Goal: Task Accomplishment & Management: Complete application form

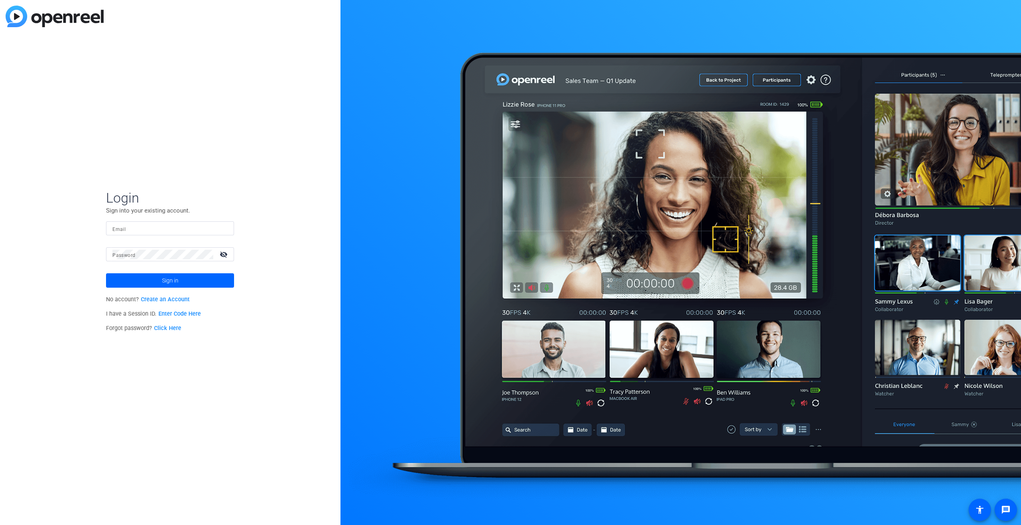
click at [135, 229] on input "Email" at bounding box center [169, 229] width 115 height 10
type input "molly.ralph@fmr.com"
click at [177, 301] on link "Create an Account" at bounding box center [165, 299] width 49 height 7
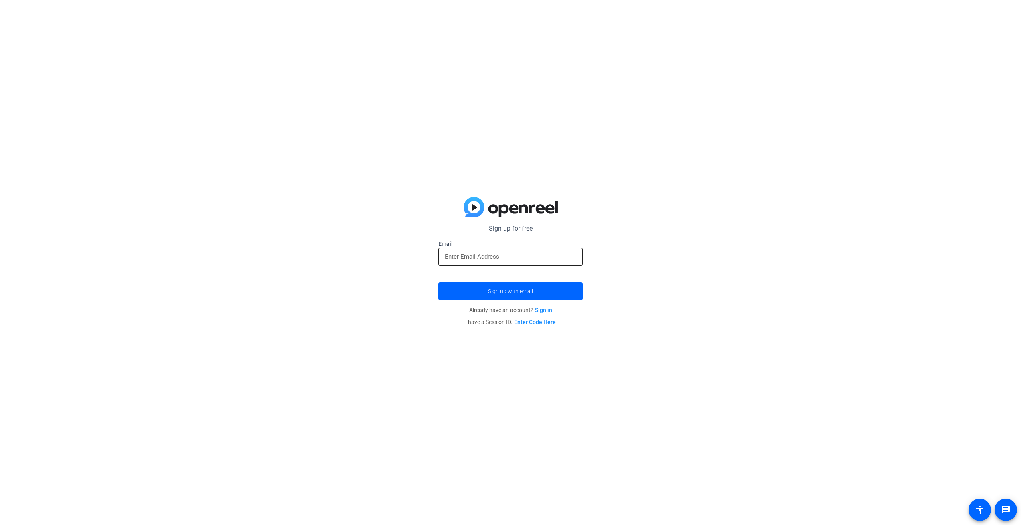
click at [502, 250] on div at bounding box center [510, 257] width 131 height 18
click at [501, 255] on input "email" at bounding box center [510, 257] width 131 height 10
type input "molly.ralph@fmr.com"
click at [509, 292] on span "Sign up with email" at bounding box center [510, 292] width 45 height 0
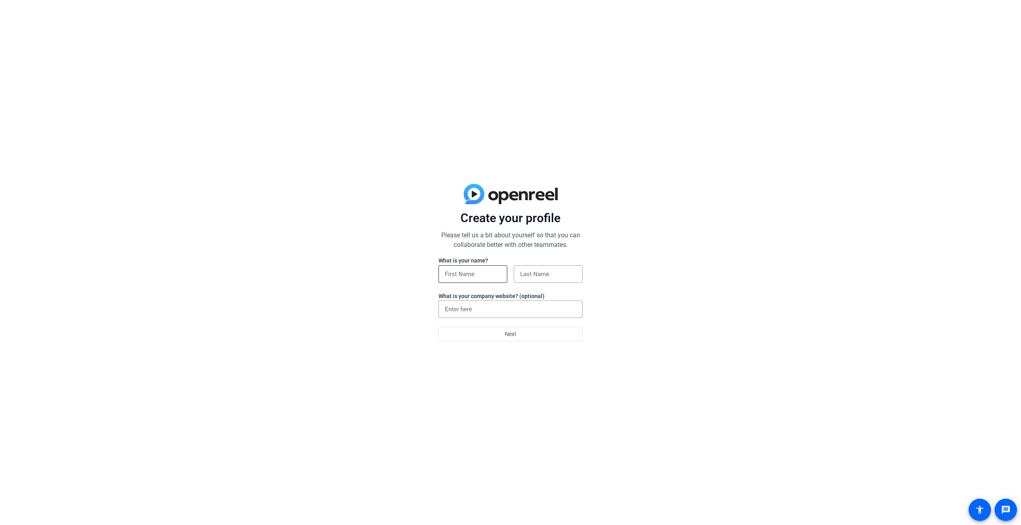
click at [465, 278] on input at bounding box center [473, 275] width 56 height 10
type input "[PERSON_NAME]"
type input "Fidelity"
click at [481, 335] on span at bounding box center [510, 334] width 143 height 19
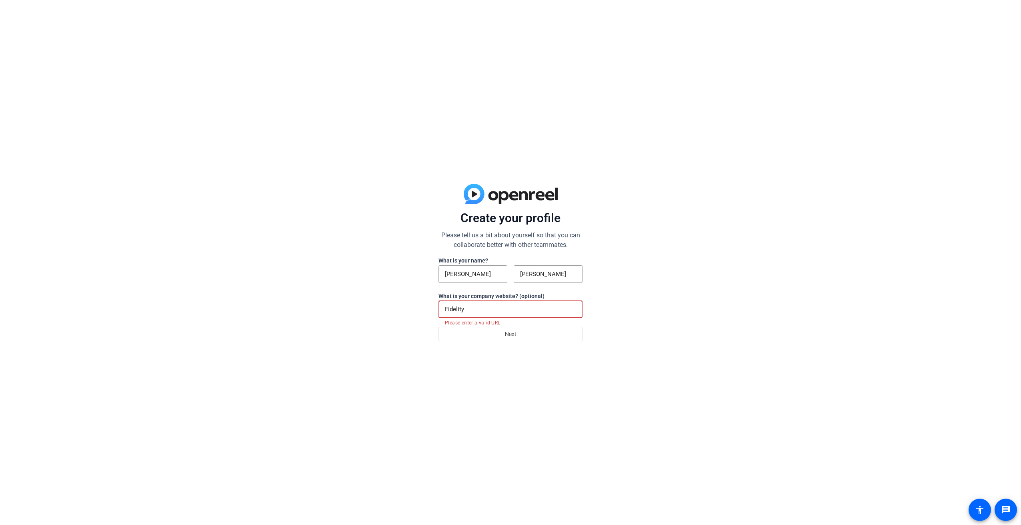
click at [469, 308] on input "Fidelity" at bounding box center [510, 310] width 131 height 10
drag, startPoint x: 471, startPoint y: 310, endPoint x: 436, endPoint y: 308, distance: 35.2
click at [436, 308] on div "Create your profile Please tell us a bit about yourself so that you can collabo…" at bounding box center [510, 262] width 1021 height 525
click at [650, 294] on div "Create your profile Please tell us a bit about yourself so that you can collabo…" at bounding box center [510, 262] width 1021 height 525
click at [532, 330] on span at bounding box center [510, 334] width 143 height 19
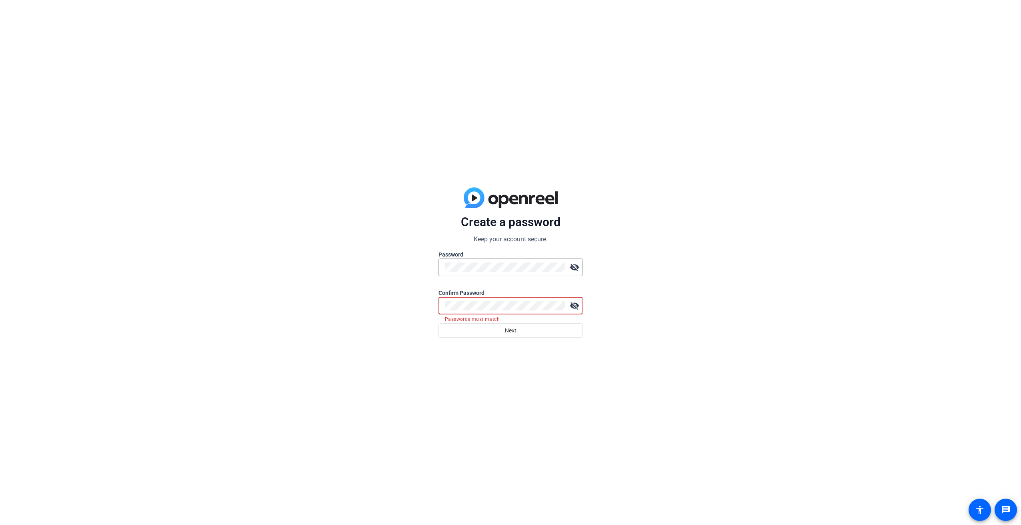
click button "Next" at bounding box center [510, 331] width 144 height 14
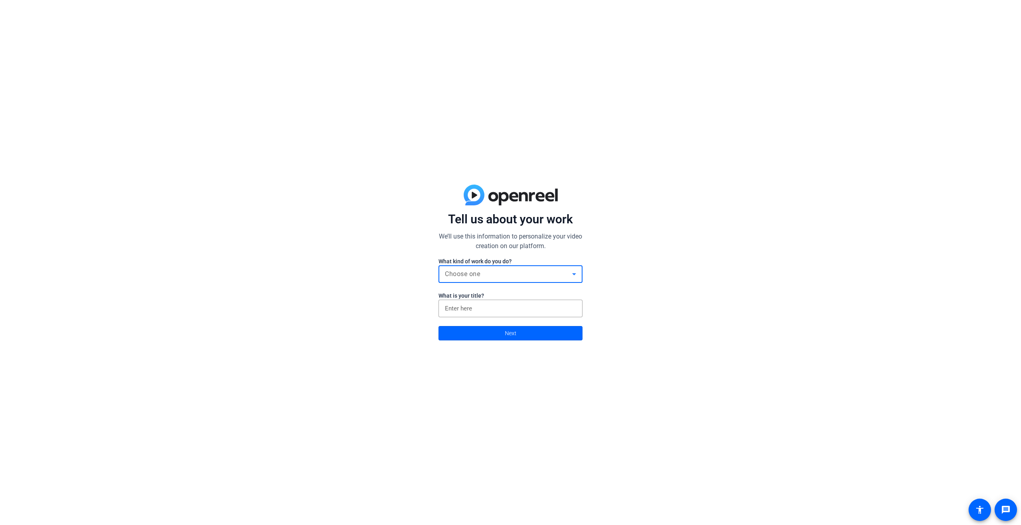
click at [514, 270] on div "Choose one" at bounding box center [508, 275] width 127 height 10
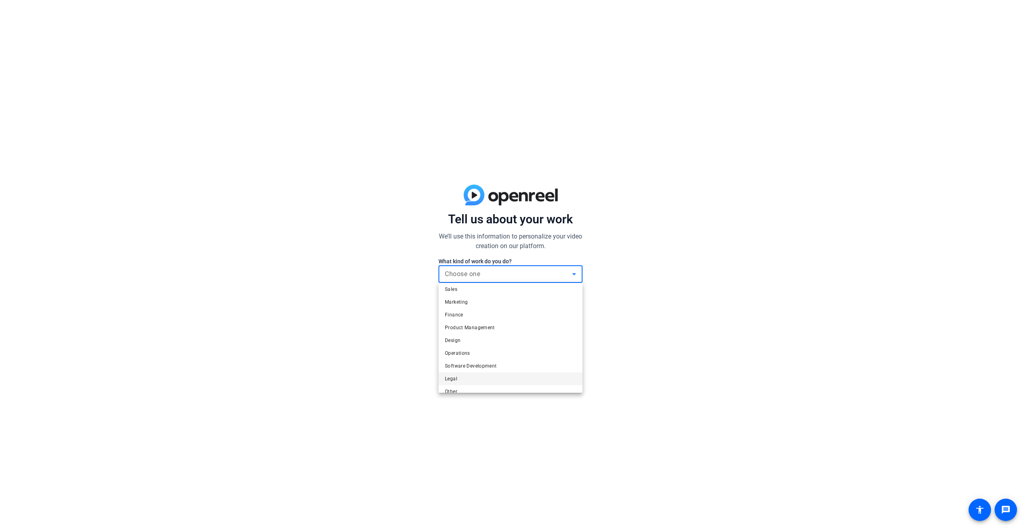
scroll to position [24, 0]
click at [474, 382] on mat-option "Other" at bounding box center [510, 383] width 144 height 13
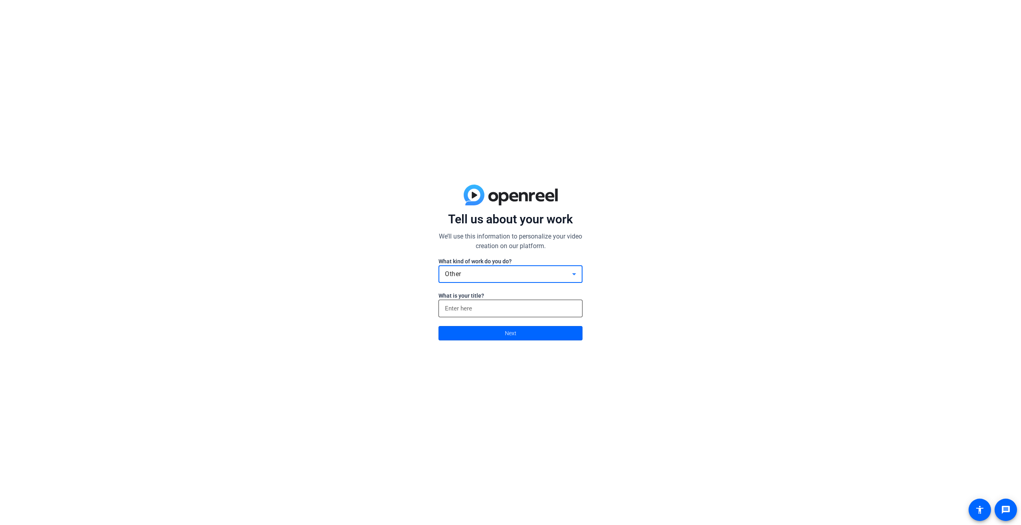
click at [472, 313] on input at bounding box center [510, 309] width 131 height 10
type input "Director"
click at [499, 330] on span at bounding box center [510, 333] width 143 height 19
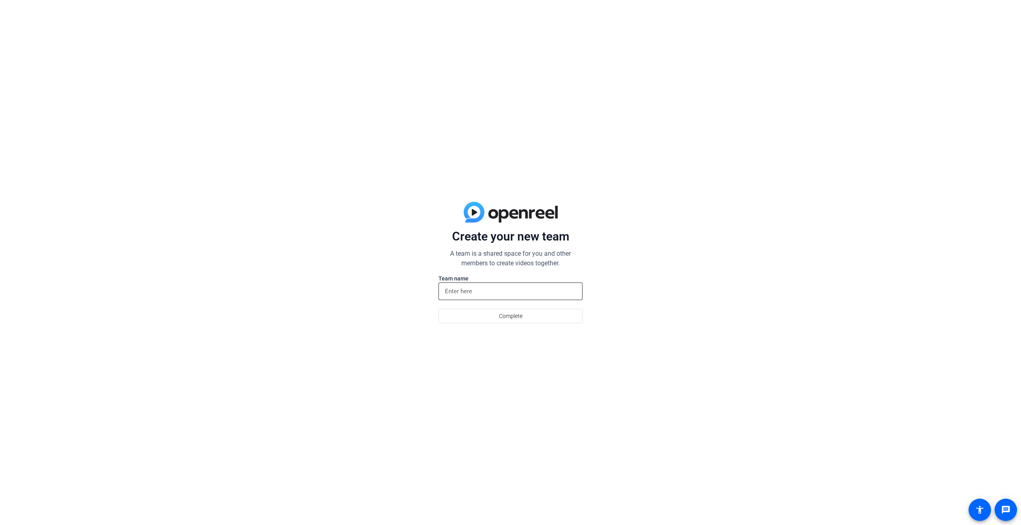
click at [495, 291] on input at bounding box center [510, 292] width 131 height 10
click at [506, 322] on span "Complete" at bounding box center [511, 316] width 24 height 15
click at [491, 290] on input at bounding box center [510, 292] width 131 height 10
type input "Wealth Comms"
click at [494, 319] on span at bounding box center [510, 316] width 143 height 19
